Goal: Check status: Check status

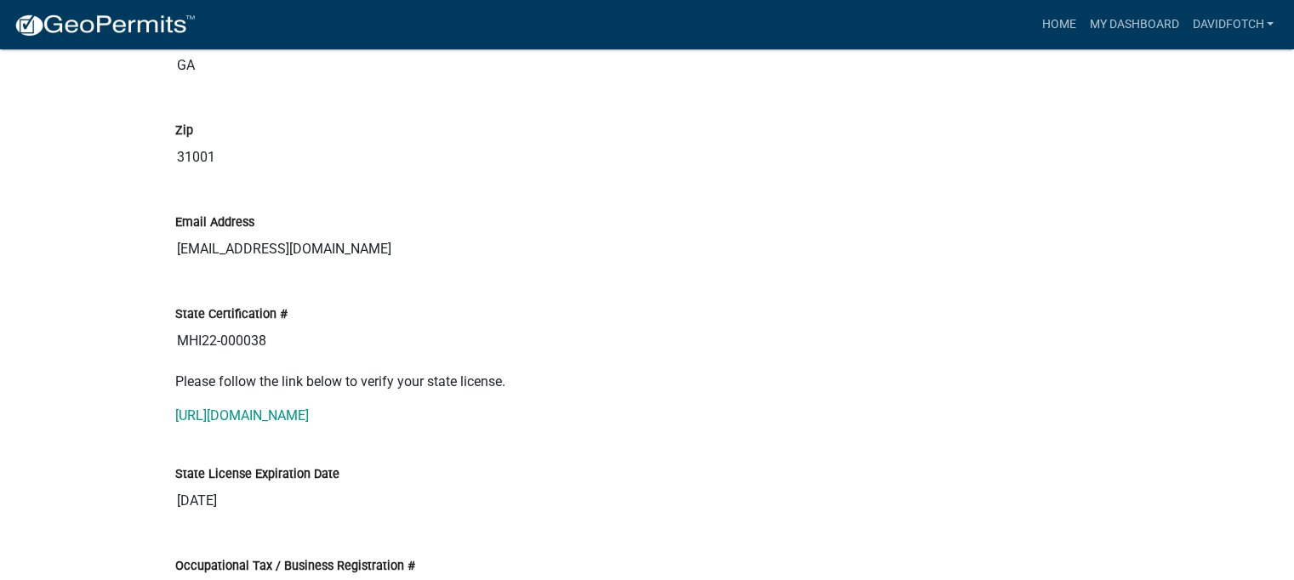
scroll to position [3998, 0]
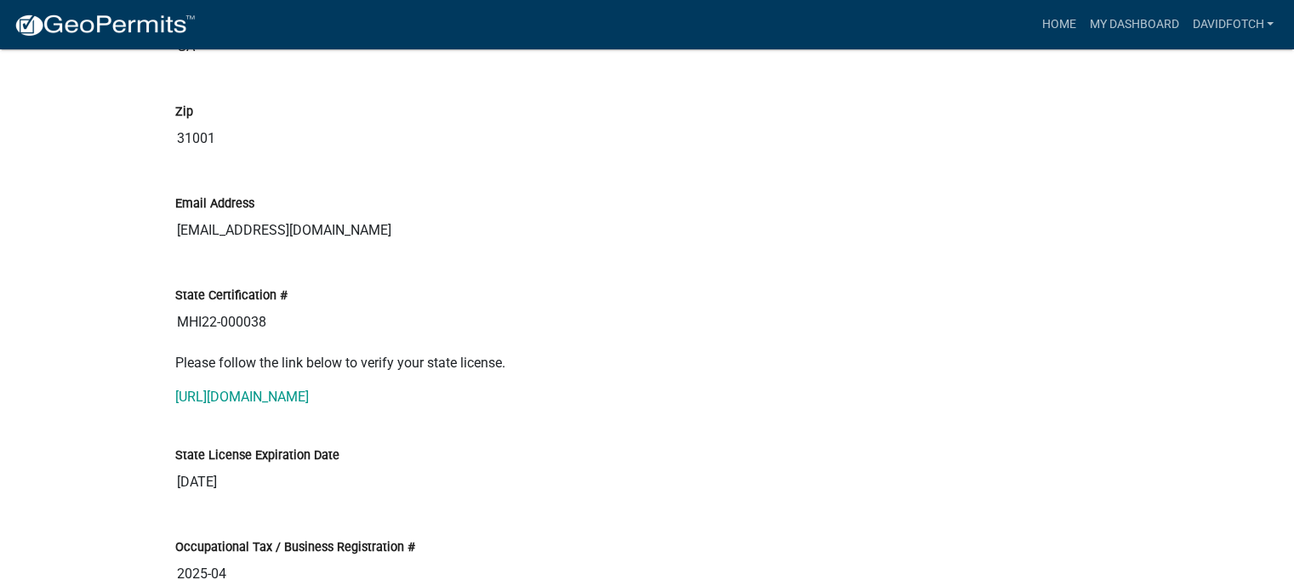
drag, startPoint x: 177, startPoint y: 317, endPoint x: 286, endPoint y: 324, distance: 109.1
click at [286, 324] on input "MHI22-000038" at bounding box center [647, 322] width 944 height 34
drag, startPoint x: 248, startPoint y: 329, endPoint x: 244, endPoint y: 313, distance: 16.7
click at [309, 391] on link "[URL][DOMAIN_NAME]" at bounding box center [242, 397] width 134 height 16
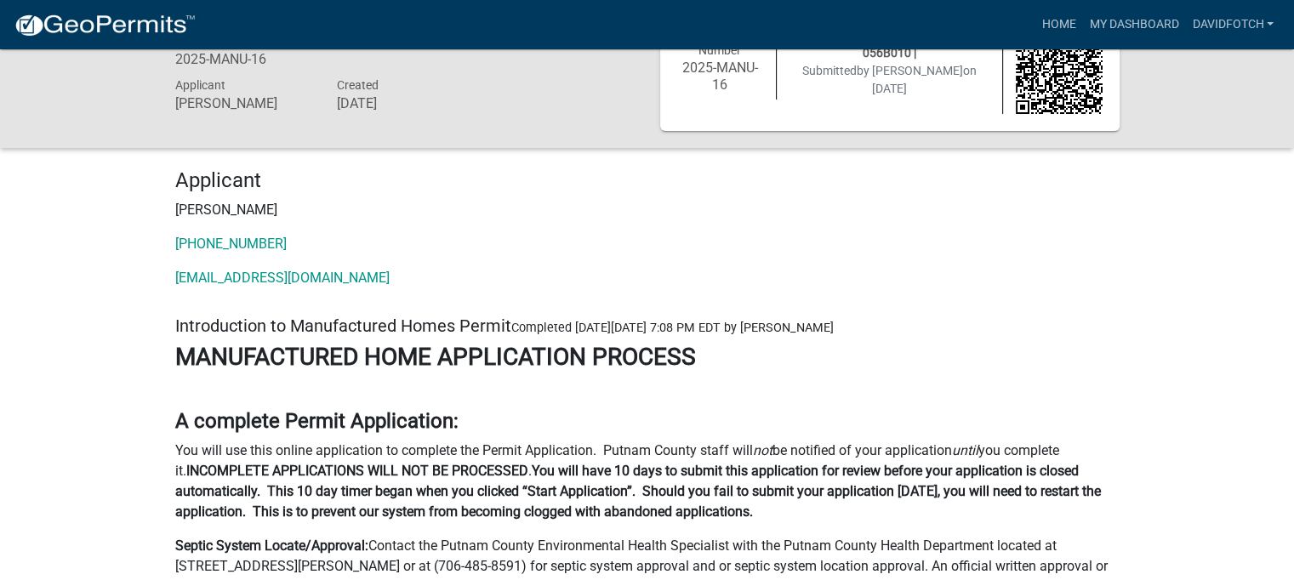
scroll to position [0, 0]
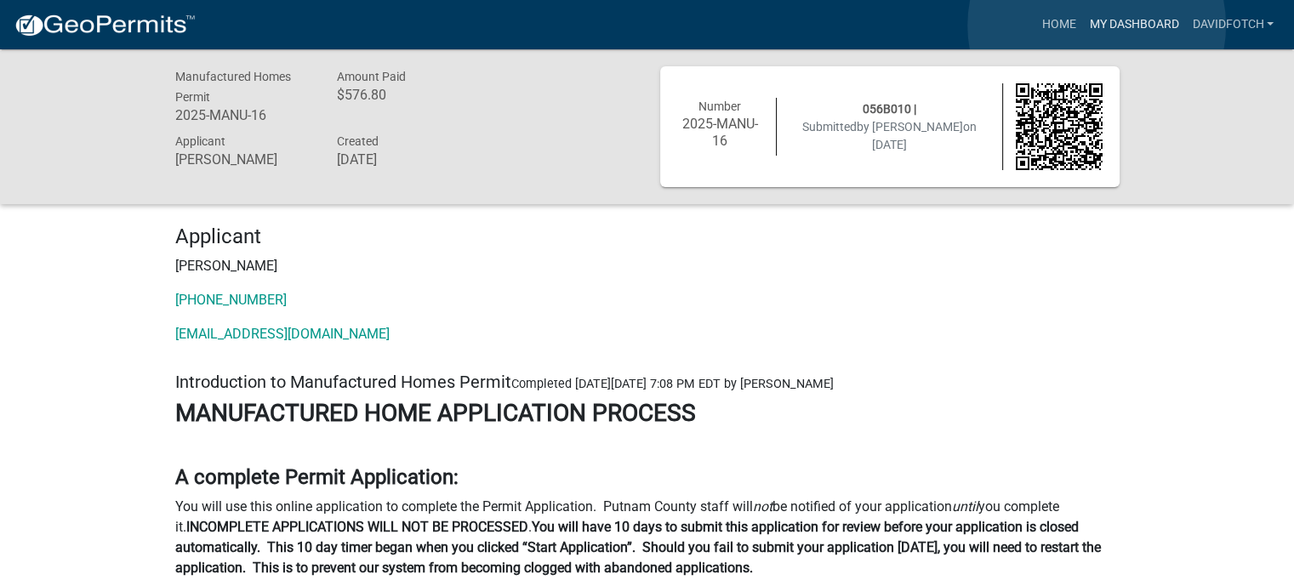
click at [1097, 26] on link "My Dashboard" at bounding box center [1133, 25] width 103 height 32
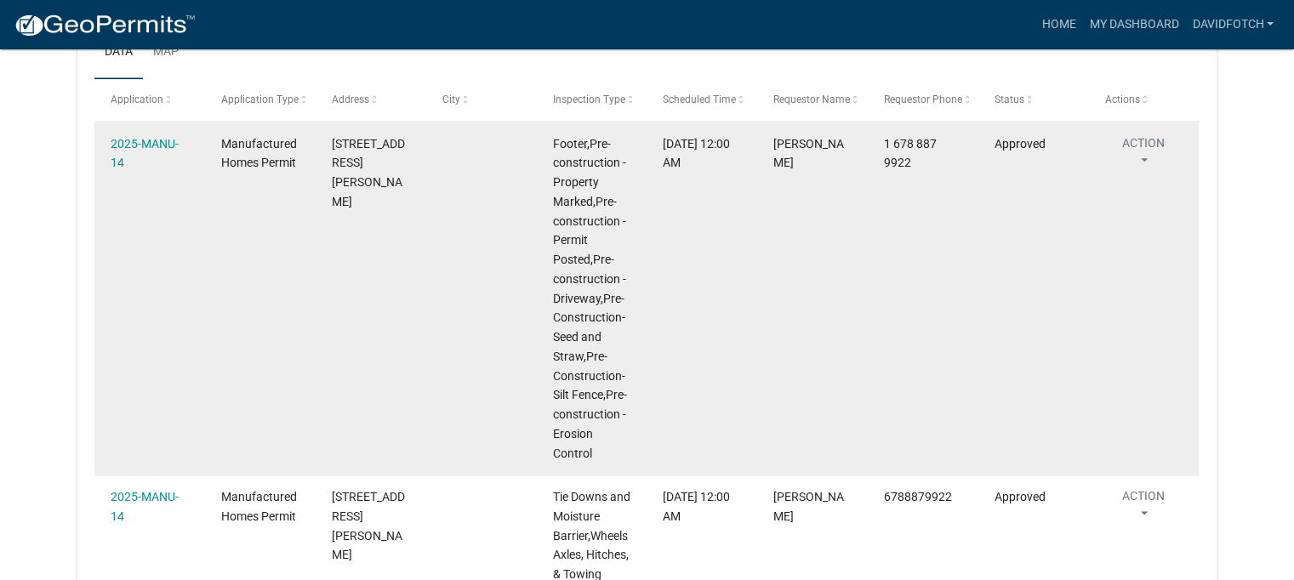
scroll to position [2062, 0]
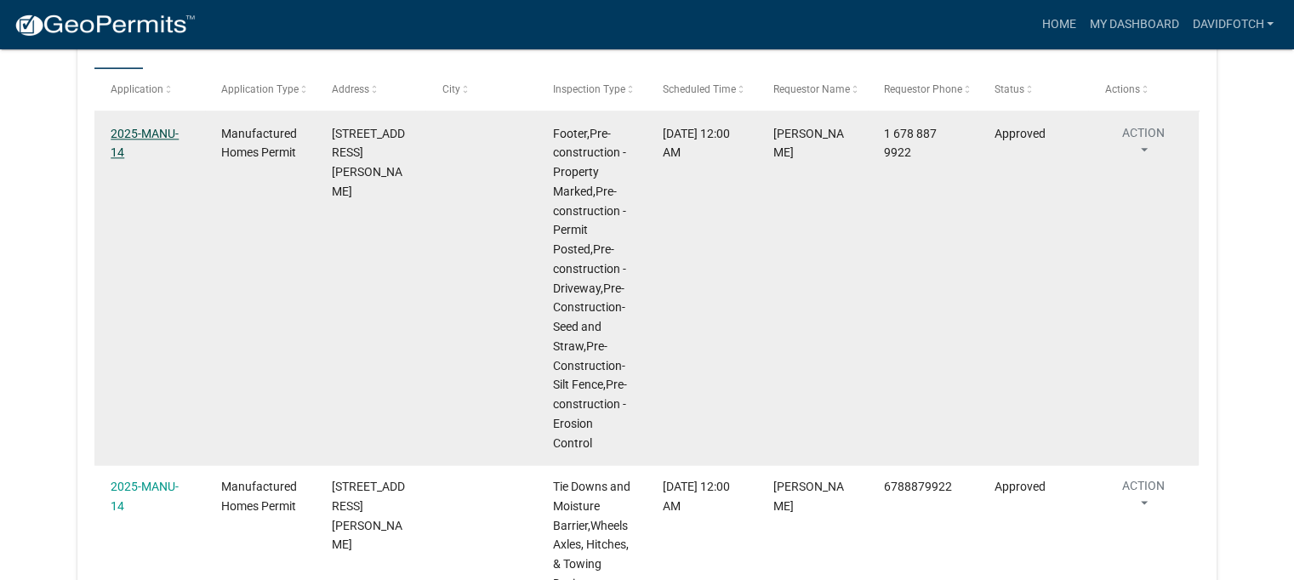
click at [144, 131] on link "2025-MANU-14" at bounding box center [145, 143] width 68 height 33
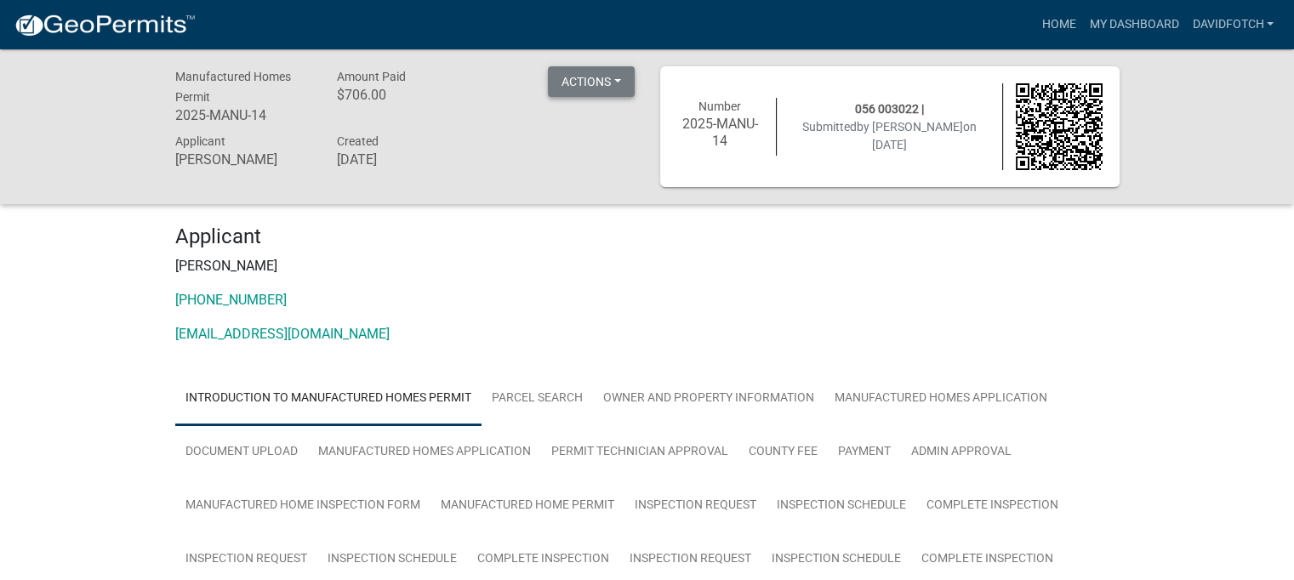
click at [588, 81] on button "Actions" at bounding box center [591, 81] width 87 height 31
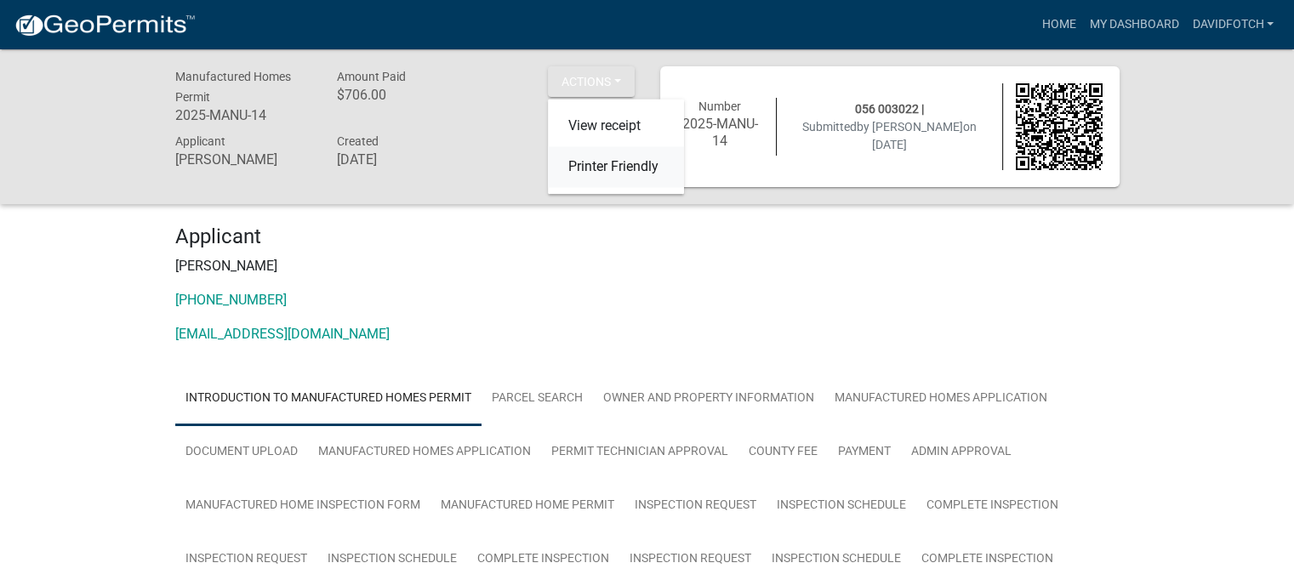
click at [586, 166] on link "Printer Friendly" at bounding box center [616, 167] width 136 height 41
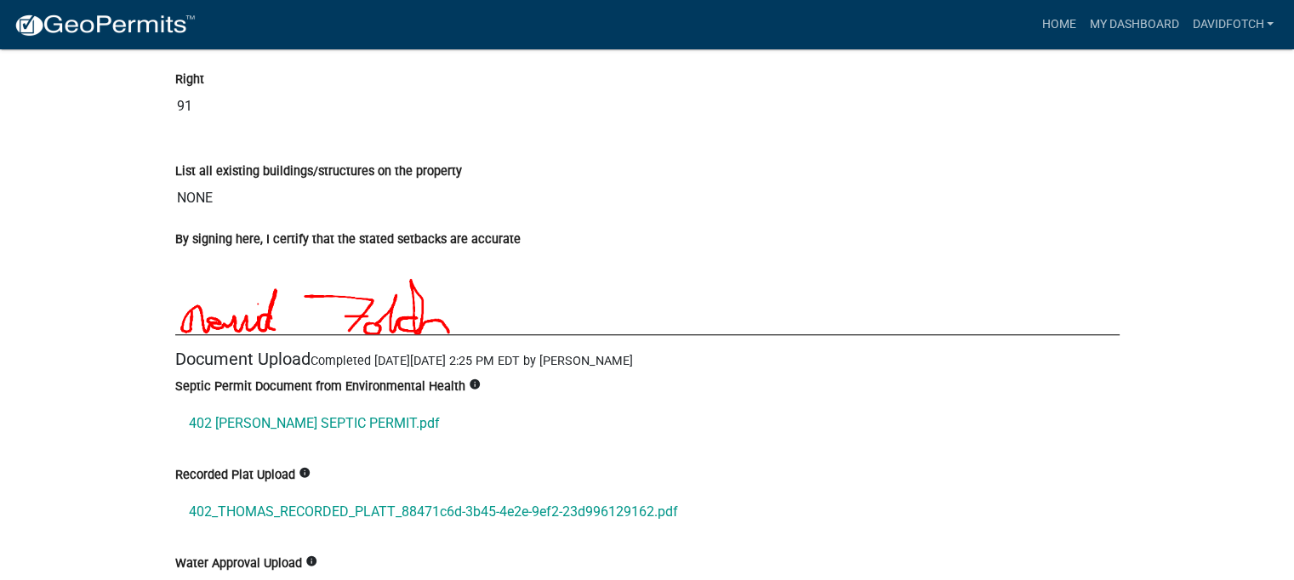
scroll to position [8082, 0]
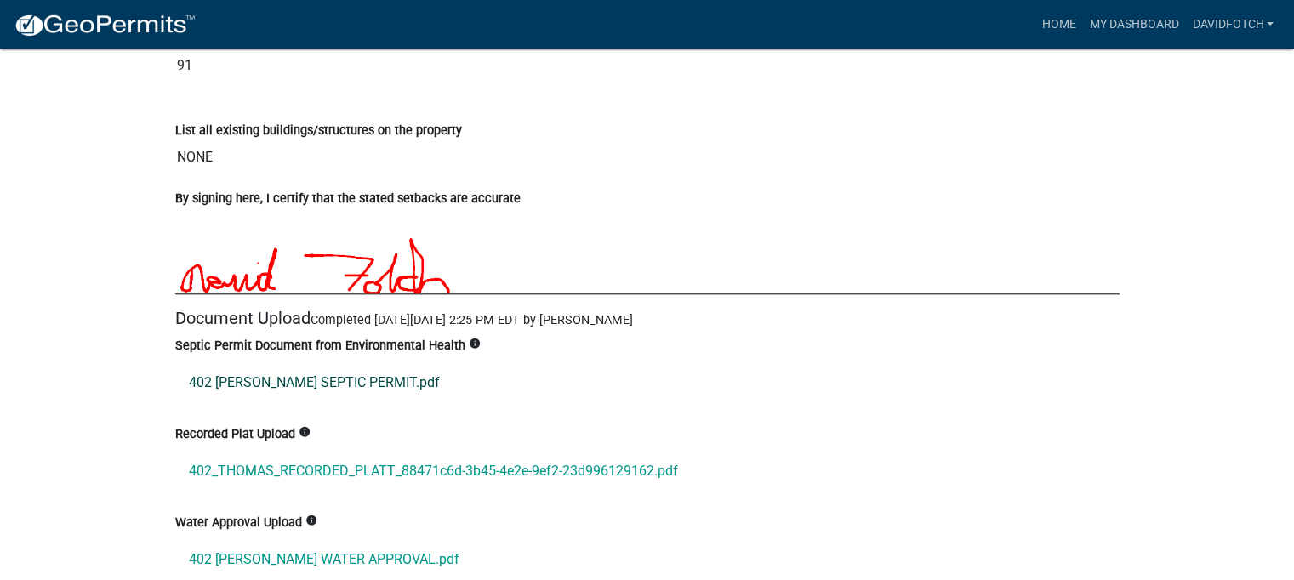
click at [263, 362] on link "402 THOMAS SEPTIC PERMIT.pdf" at bounding box center [647, 382] width 944 height 41
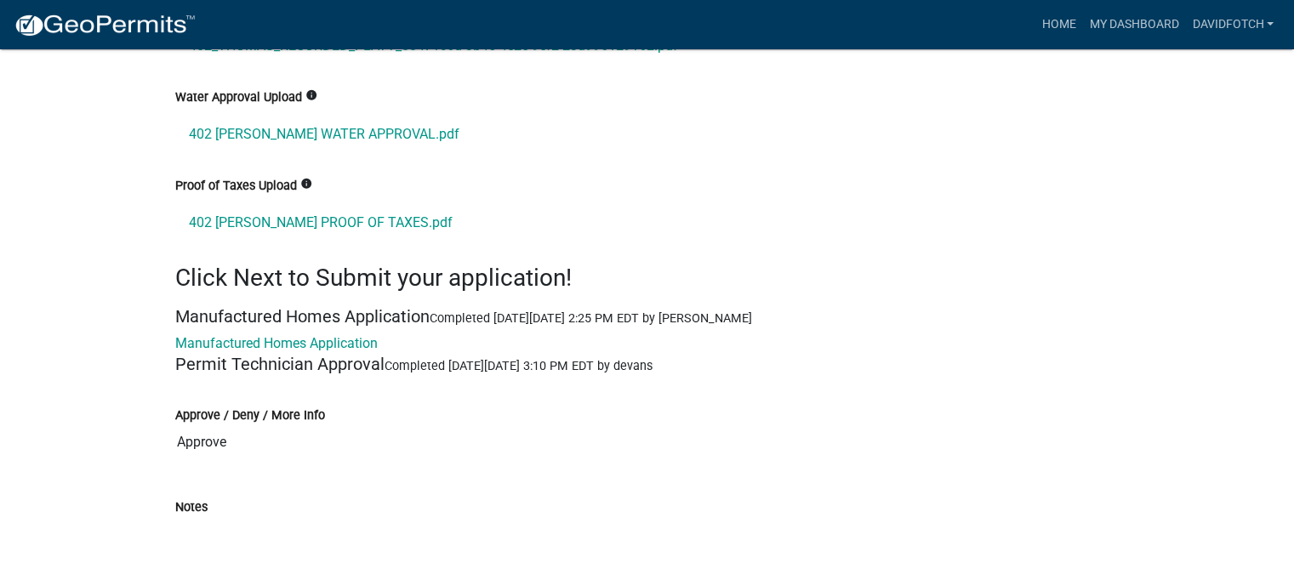
scroll to position [8422, 0]
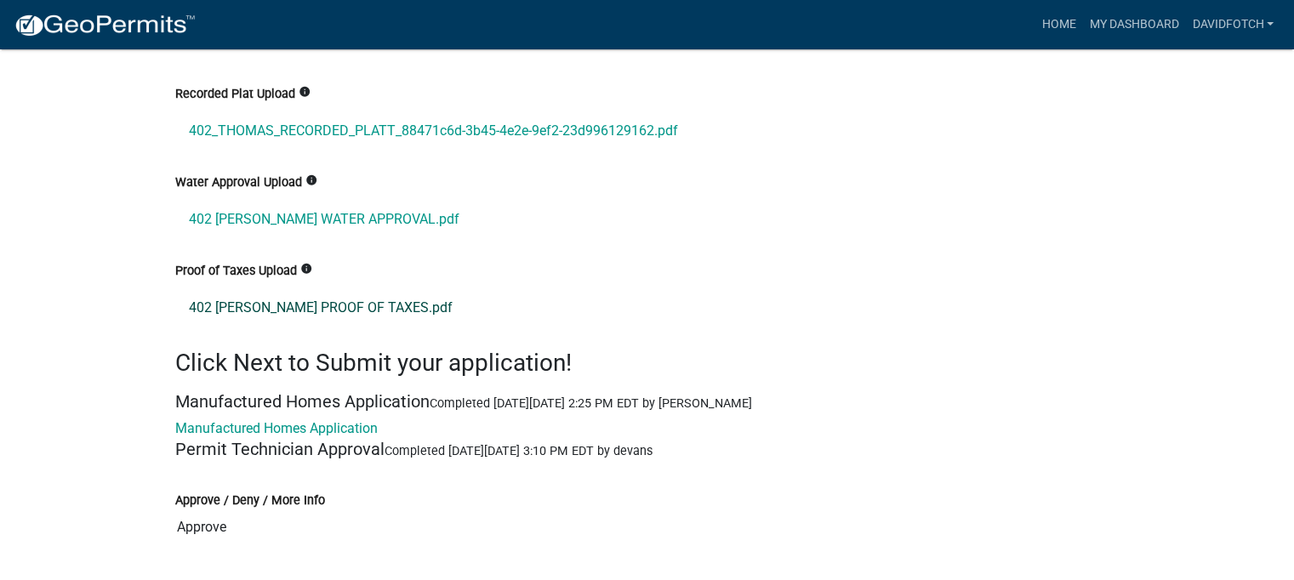
click at [261, 288] on link "402 THOMAS PROOF OF TAXES.pdf" at bounding box center [647, 308] width 944 height 41
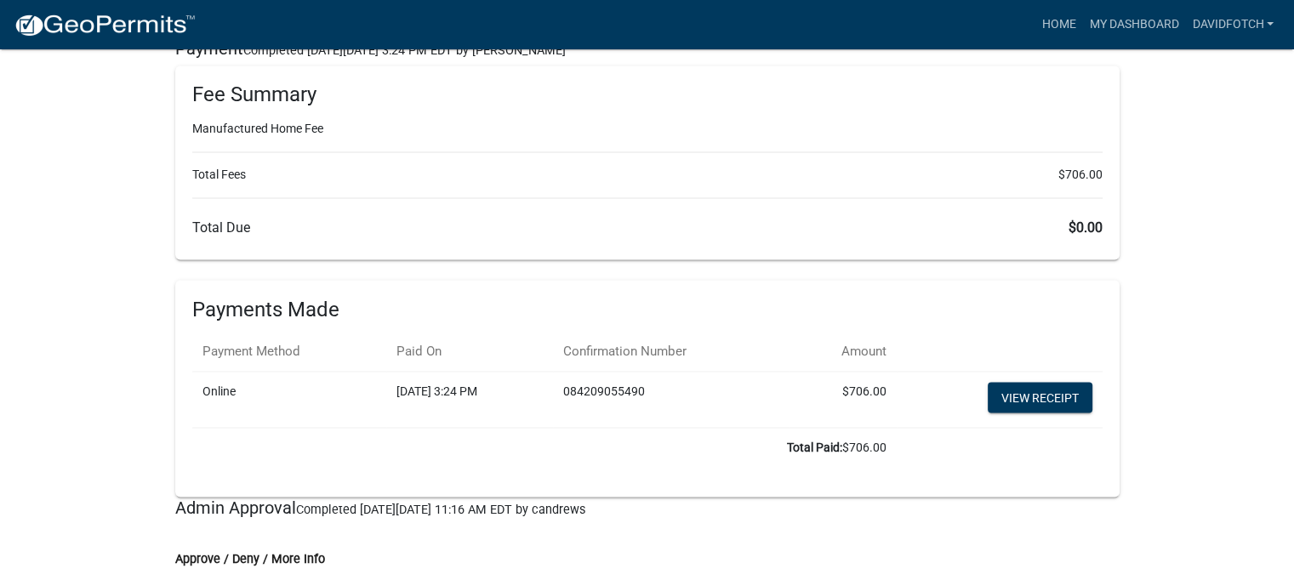
scroll to position [9528, 0]
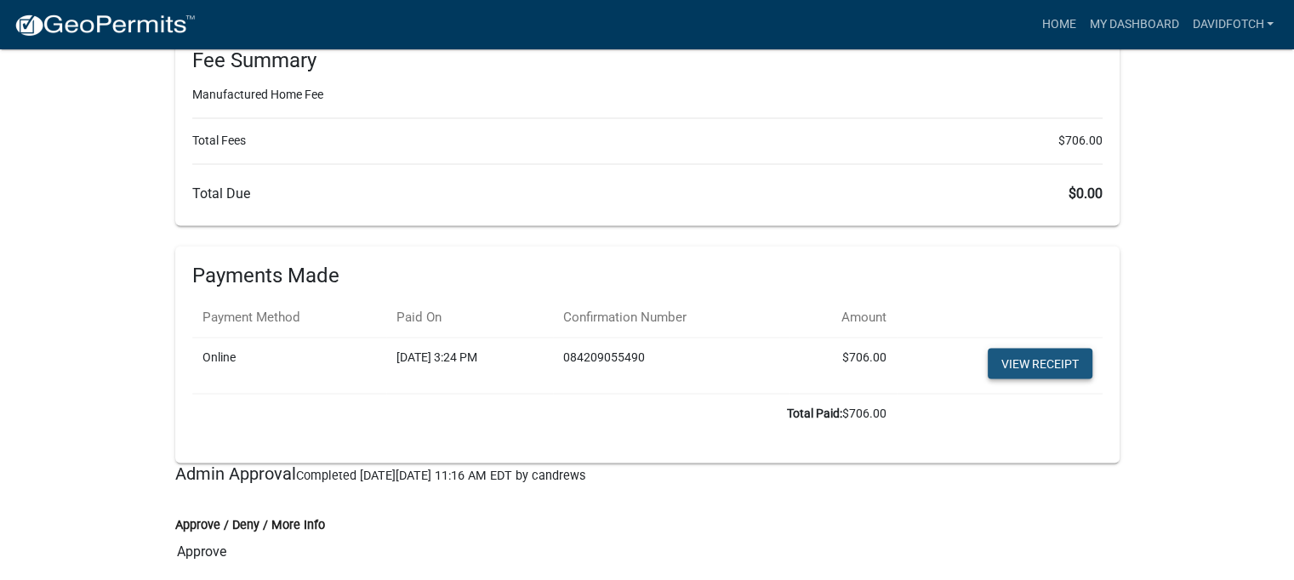
click at [1023, 348] on link "View receipt" at bounding box center [1040, 363] width 105 height 31
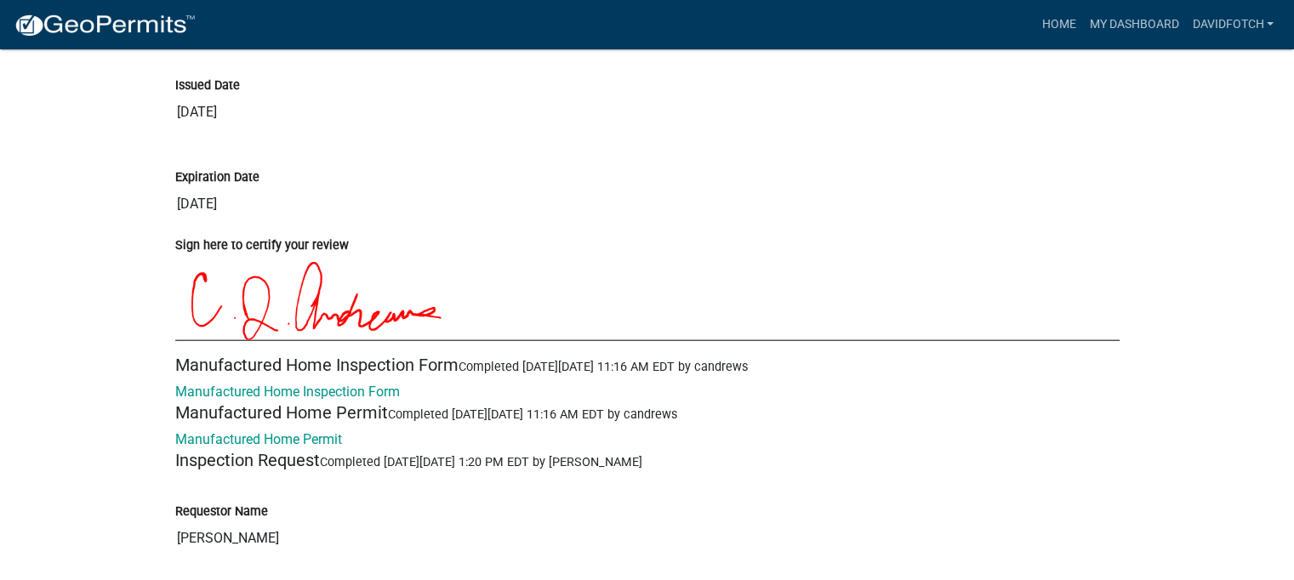
scroll to position [10549, 0]
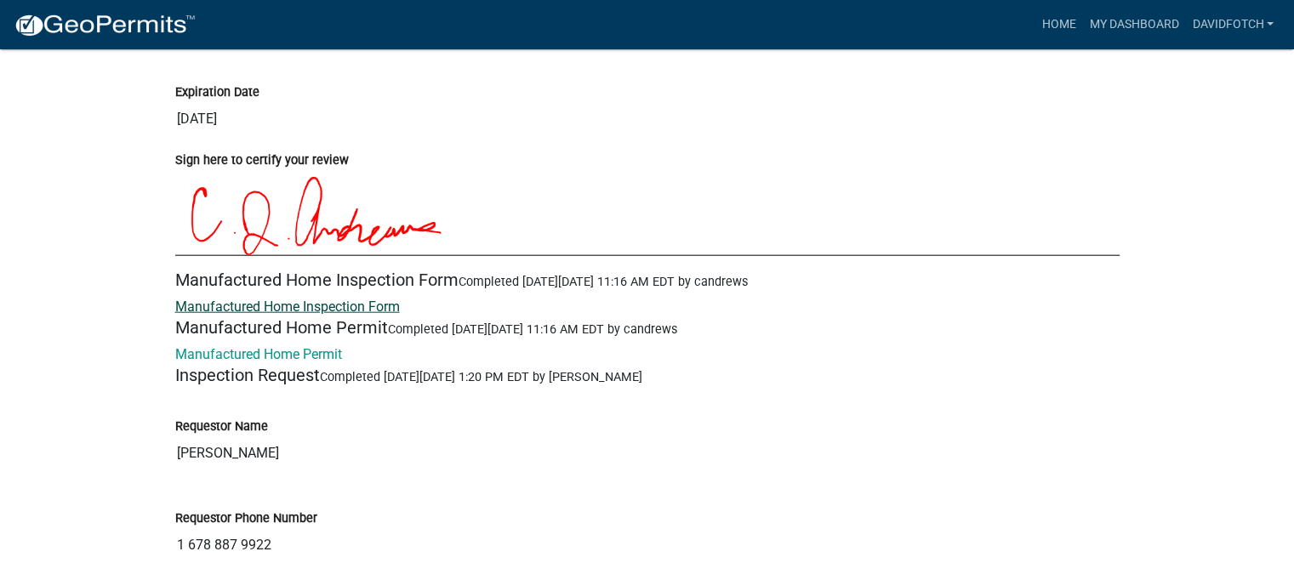
click at [340, 299] on link "Manufactured Home Inspection Form" at bounding box center [287, 307] width 225 height 16
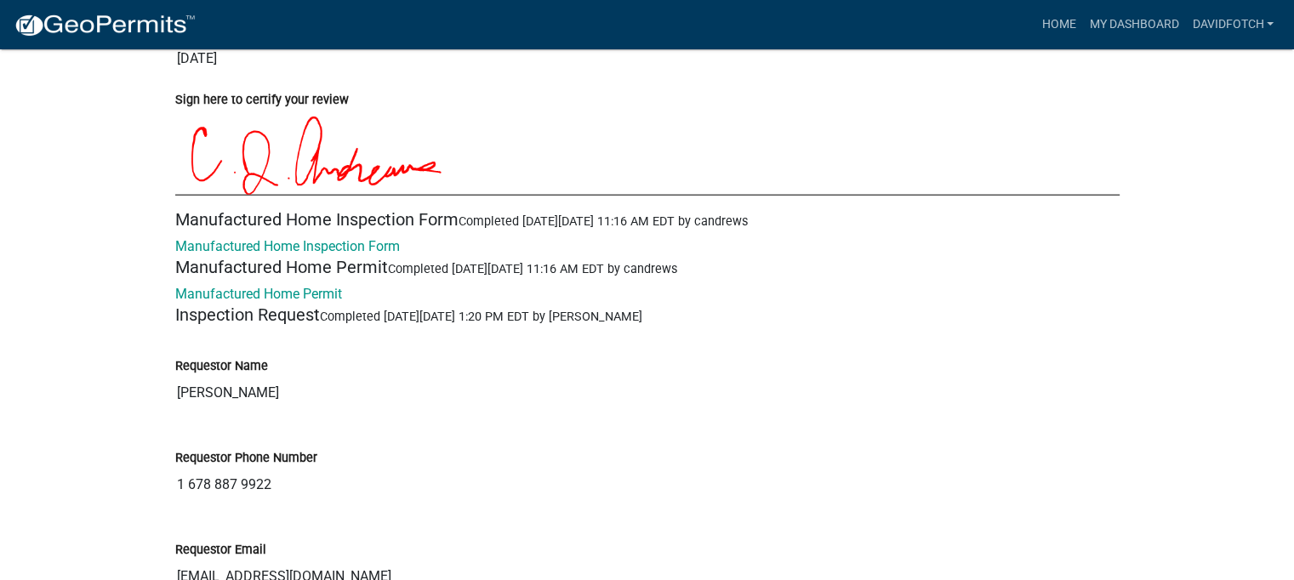
scroll to position [10719, 0]
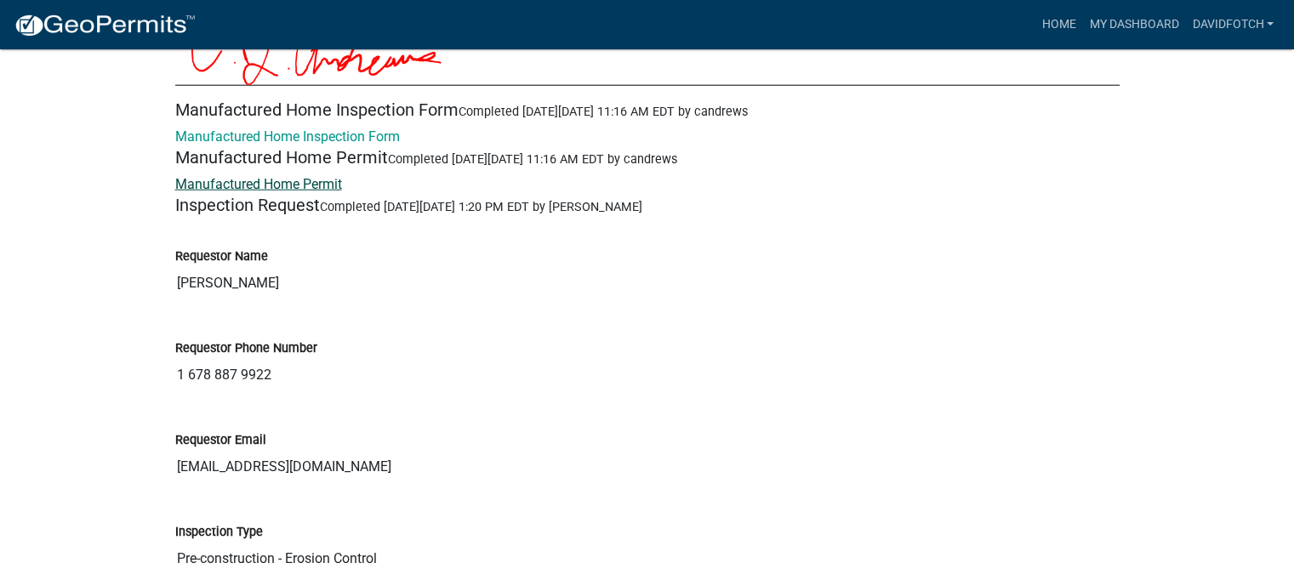
click at [302, 176] on link "Manufactured Home Permit" at bounding box center [258, 184] width 167 height 16
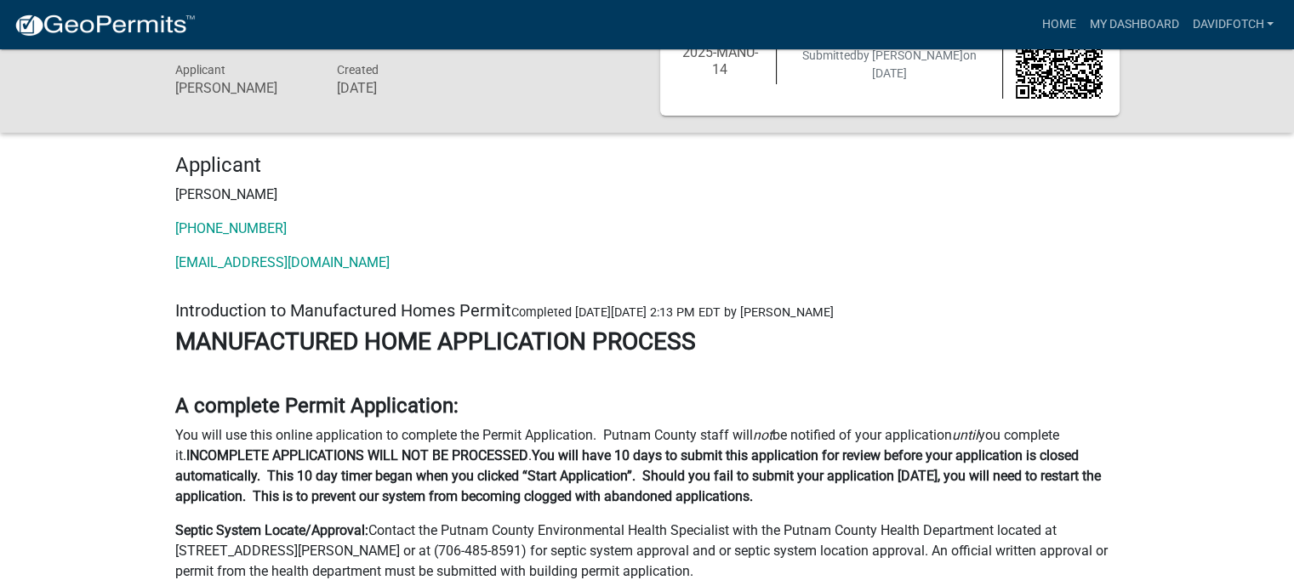
scroll to position [170, 0]
